Goal: Check status: Check status

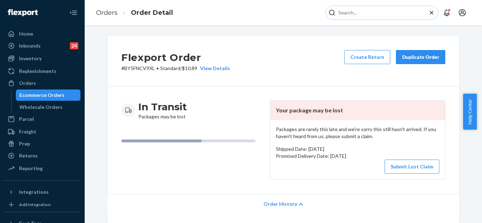
scroll to position [228, 0]
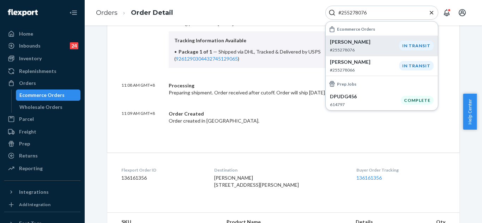
type input "#255278076"
click at [413, 46] on div "IN TRANSIT" at bounding box center [416, 46] width 35 height 10
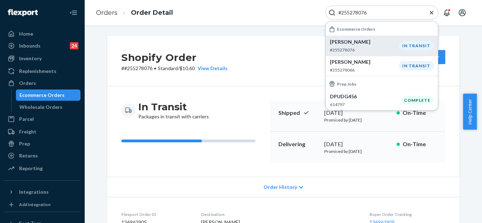
scroll to position [35, 0]
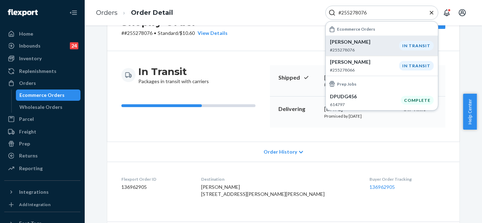
click at [255, 128] on div "In Transit Packages in transit with carriers Shipped [DATE] Promised by [DATE] …" at bounding box center [283, 96] width 352 height 91
click at [282, 154] on span "Order History" at bounding box center [281, 152] width 34 height 7
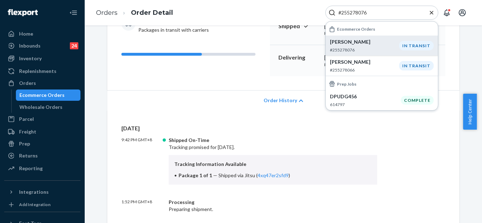
scroll to position [141, 0]
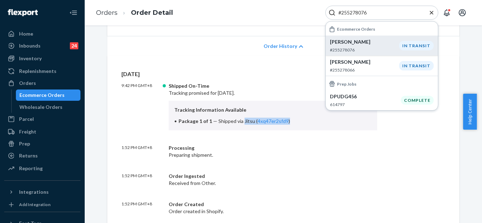
drag, startPoint x: 240, startPoint y: 121, endPoint x: 284, endPoint y: 120, distance: 43.8
click at [284, 120] on span "Shipped via Jitsu ( 4xq47er2sfd9 )" at bounding box center [254, 121] width 72 height 6
copy span "Jitsu ( 4xq47er2sfd9 )"
click at [234, 38] on div "Order History" at bounding box center [283, 46] width 352 height 20
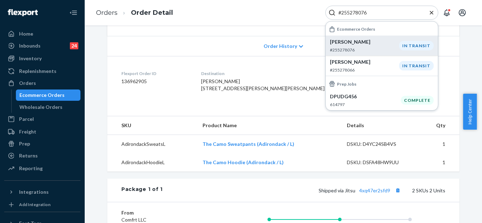
click at [432, 12] on icon "Close Search" at bounding box center [432, 13] width 4 height 4
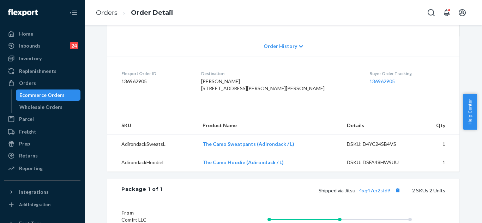
click at [278, 46] on span "Order History" at bounding box center [281, 46] width 34 height 7
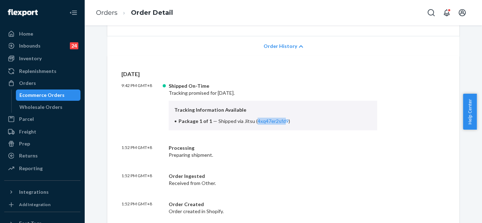
drag, startPoint x: 252, startPoint y: 122, endPoint x: 274, endPoint y: 143, distance: 30.5
click at [279, 122] on span "Shipped via Jitsu ( 4xq47er2sfd9 )" at bounding box center [254, 121] width 72 height 6
drag, startPoint x: 274, startPoint y: 143, endPoint x: 257, endPoint y: 131, distance: 20.6
click at [273, 142] on div "[DATE] 9:42 PM GMT+8 Shipped On-Time Tracking promised for [DATE]. Tracking Inf…" at bounding box center [283, 142] width 324 height 145
drag, startPoint x: 250, startPoint y: 121, endPoint x: 284, endPoint y: 120, distance: 34.6
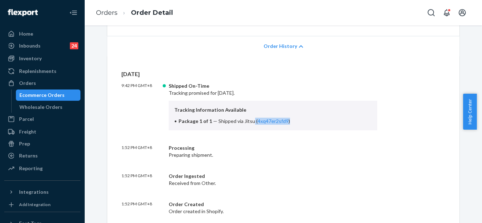
click at [284, 120] on li "Package 1 of 1 — Shipped via Jitsu ( 4xq47er2sfd9 )" at bounding box center [272, 121] width 197 height 7
copy span "( 4xq47er2sfd9 )"
drag, startPoint x: 308, startPoint y: 141, endPoint x: 283, endPoint y: 139, distance: 24.8
click at [307, 141] on div "[DATE] 9:42 PM GMT+8 Shipped On-Time Tracking promised for [DATE]. Tracking Inf…" at bounding box center [283, 142] width 324 height 145
drag, startPoint x: 283, startPoint y: 120, endPoint x: 253, endPoint y: 118, distance: 29.3
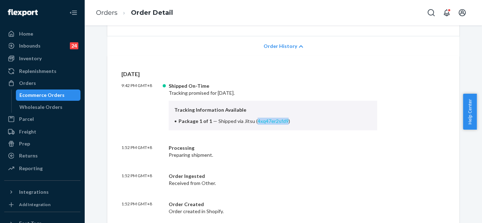
click at [253, 118] on span "Shipped via Jitsu ( 4xq47er2sfd9 )" at bounding box center [254, 121] width 72 height 6
copy link "4xq47er2sfd9"
